Goal: Task Accomplishment & Management: Use online tool/utility

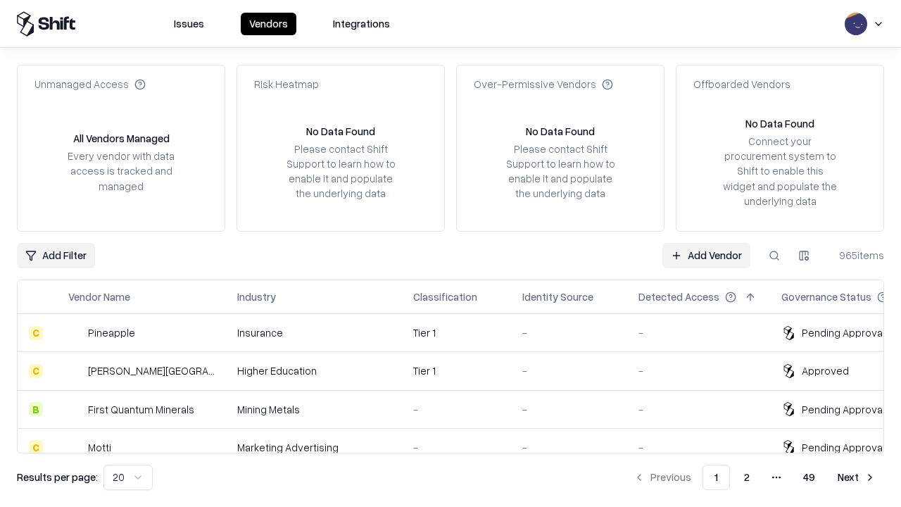
click at [706, 255] on link "Add Vendor" at bounding box center [707, 255] width 88 height 25
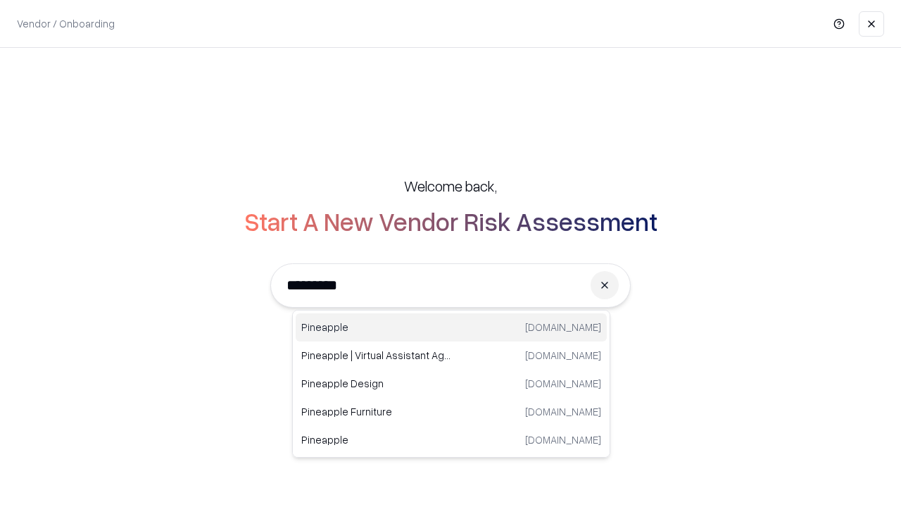
click at [451, 327] on div "Pineapple [DOMAIN_NAME]" at bounding box center [451, 327] width 311 height 28
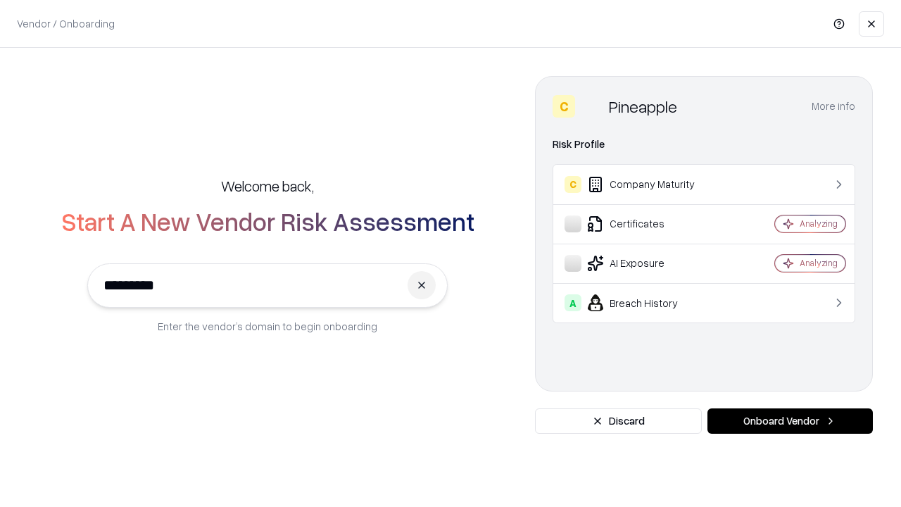
type input "*********"
click at [790, 421] on button "Onboard Vendor" at bounding box center [790, 420] width 165 height 25
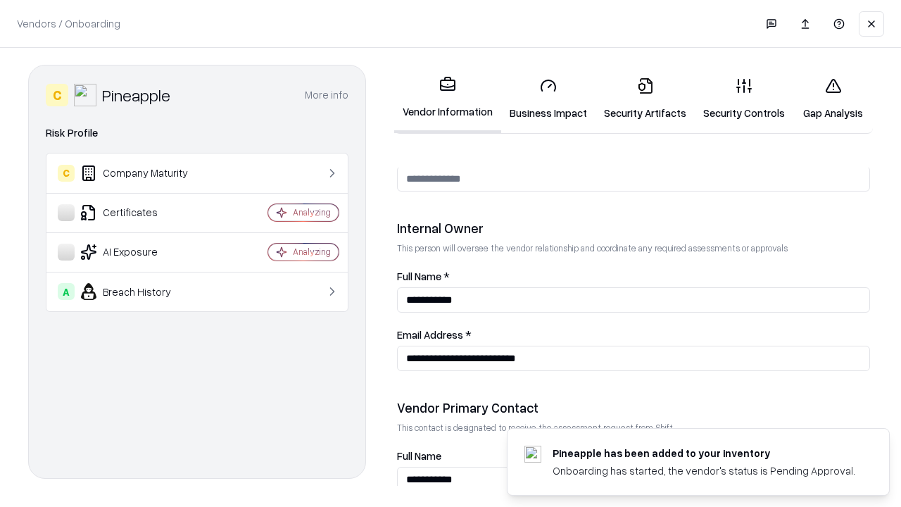
scroll to position [730, 0]
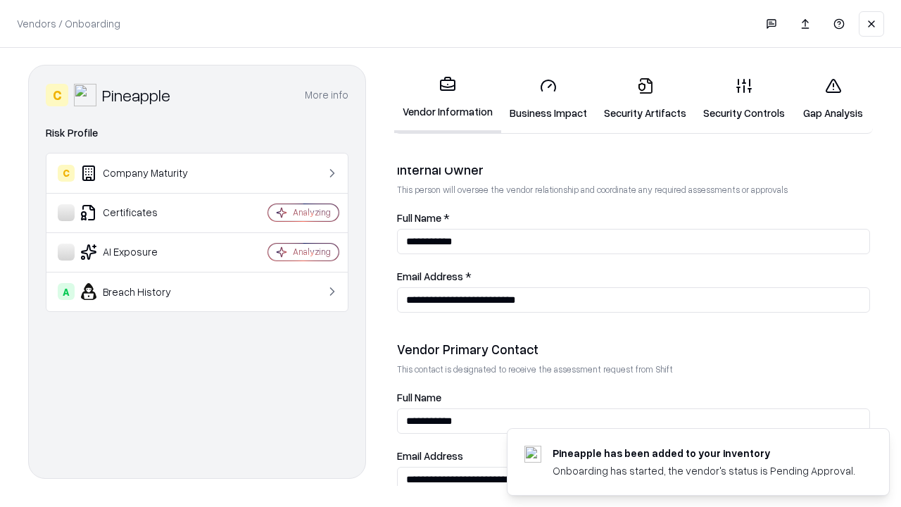
click at [549, 99] on link "Business Impact" at bounding box center [548, 98] width 94 height 65
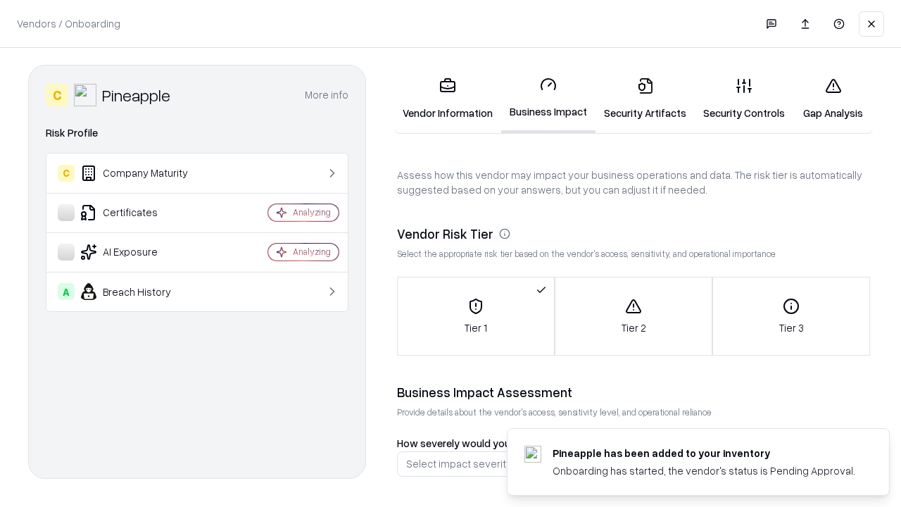
click at [645, 99] on link "Security Artifacts" at bounding box center [645, 98] width 99 height 65
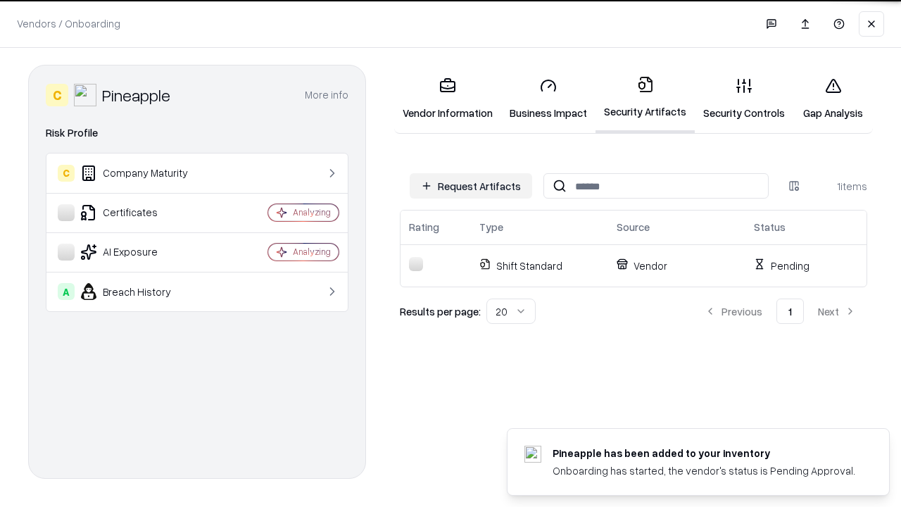
click at [471, 186] on button "Request Artifacts" at bounding box center [471, 185] width 123 height 25
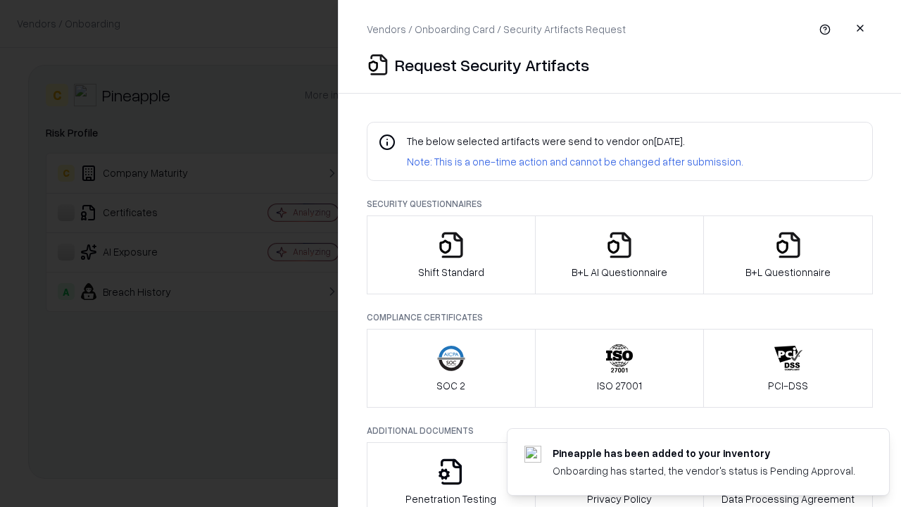
click at [451, 255] on icon "button" at bounding box center [451, 245] width 28 height 28
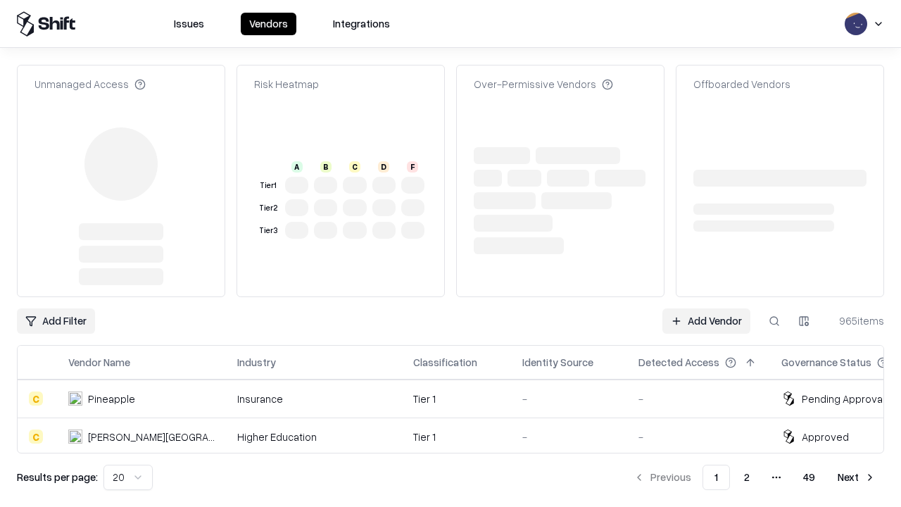
click at [706, 308] on link "Add Vendor" at bounding box center [707, 320] width 88 height 25
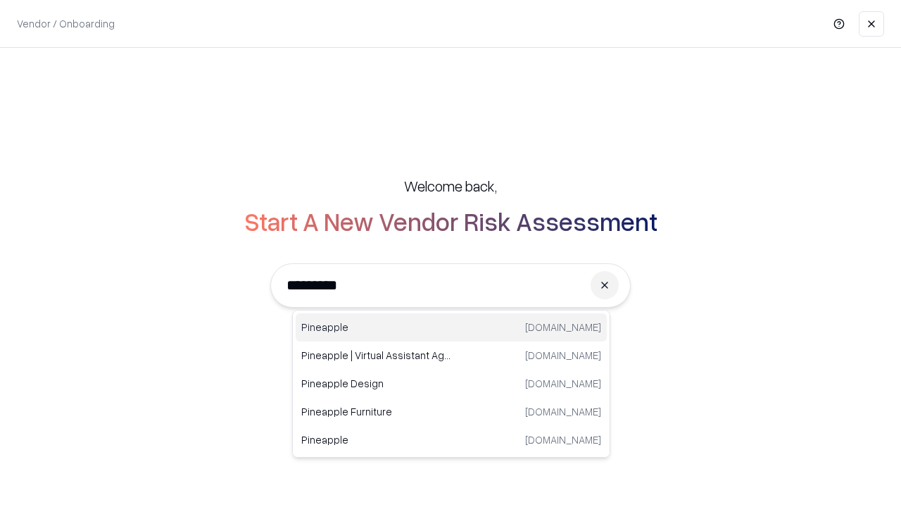
click at [451, 327] on div "Pineapple [DOMAIN_NAME]" at bounding box center [451, 327] width 311 height 28
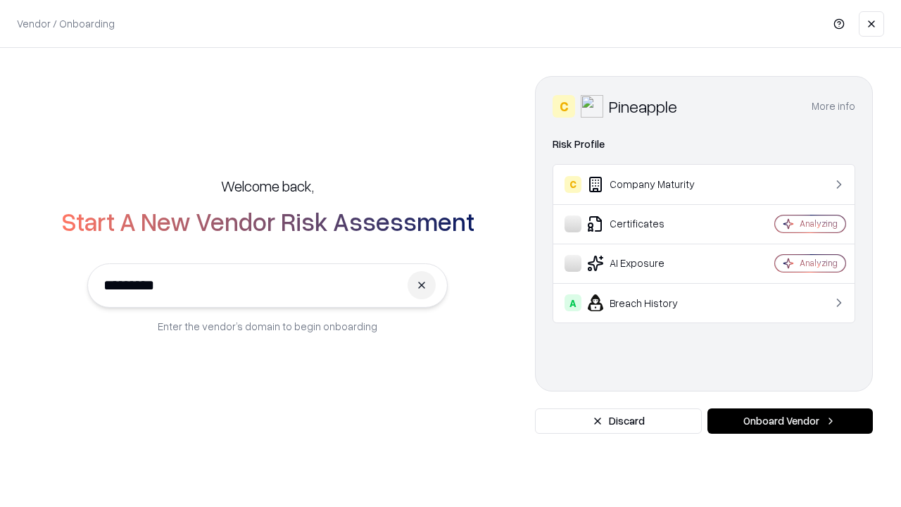
type input "*********"
click at [790, 421] on button "Onboard Vendor" at bounding box center [790, 420] width 165 height 25
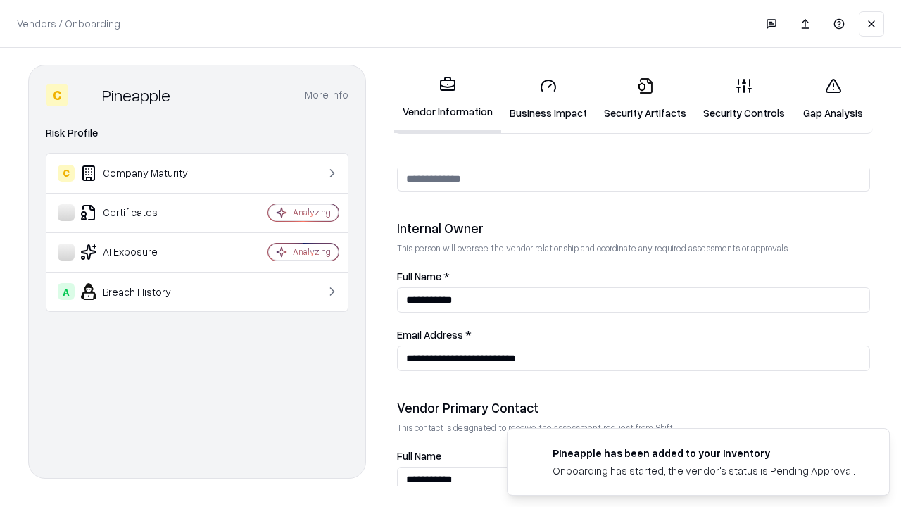
scroll to position [730, 0]
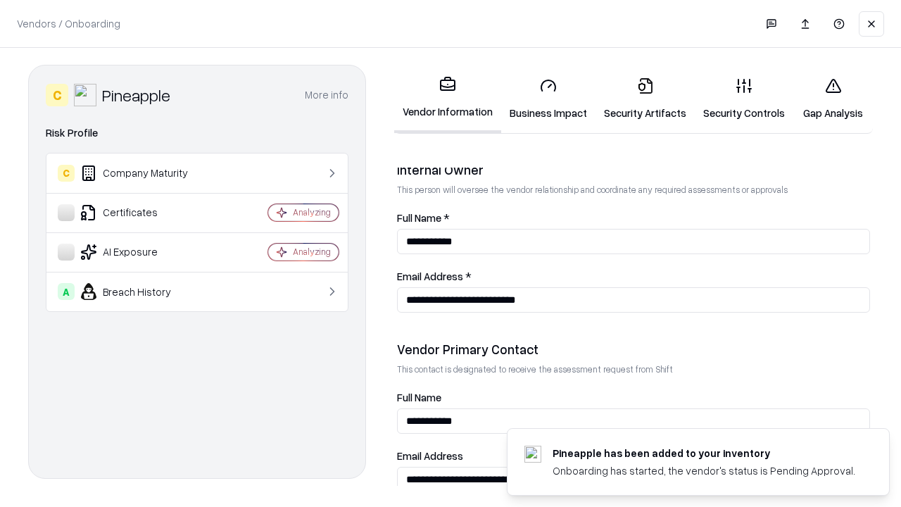
click at [833, 99] on link "Gap Analysis" at bounding box center [834, 98] width 80 height 65
